Goal: Find specific page/section: Find specific page/section

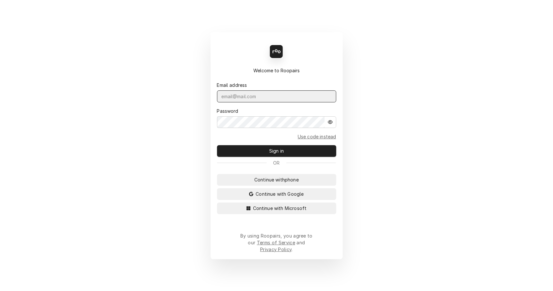
type input "[EMAIL_ADDRESS][DOMAIN_NAME]"
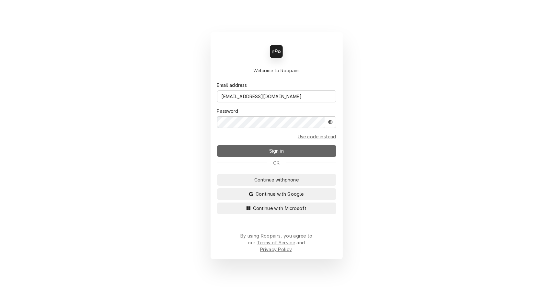
click at [265, 157] on button "Sign in" at bounding box center [276, 151] width 119 height 12
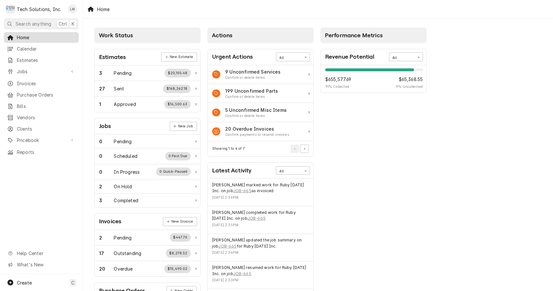
click at [51, 38] on span "Home" at bounding box center [46, 37] width 59 height 7
click at [40, 20] on span "Search anything" at bounding box center [34, 23] width 36 height 7
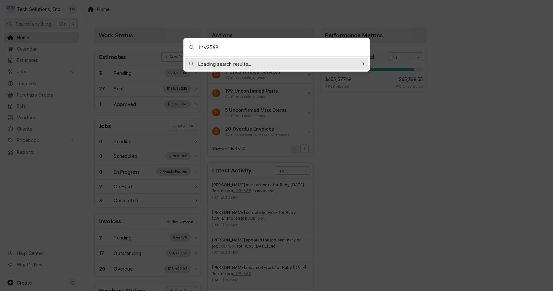
type input "inv-2568"
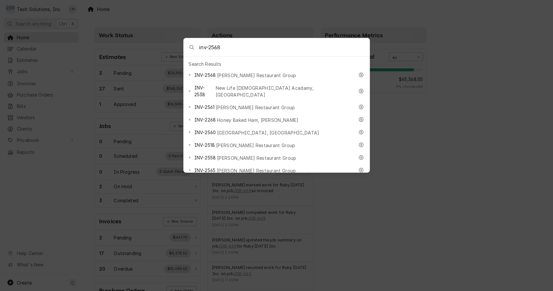
click at [226, 72] on span "Flynn Restaurant Group" at bounding box center [256, 75] width 79 height 7
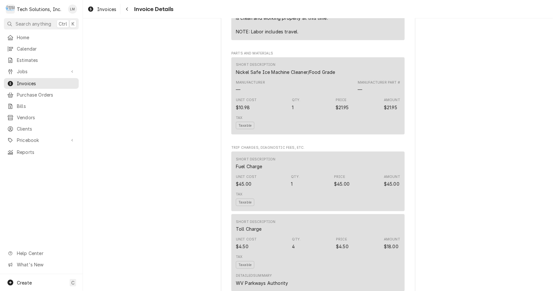
scroll to position [878, 0]
